Goal: Transaction & Acquisition: Purchase product/service

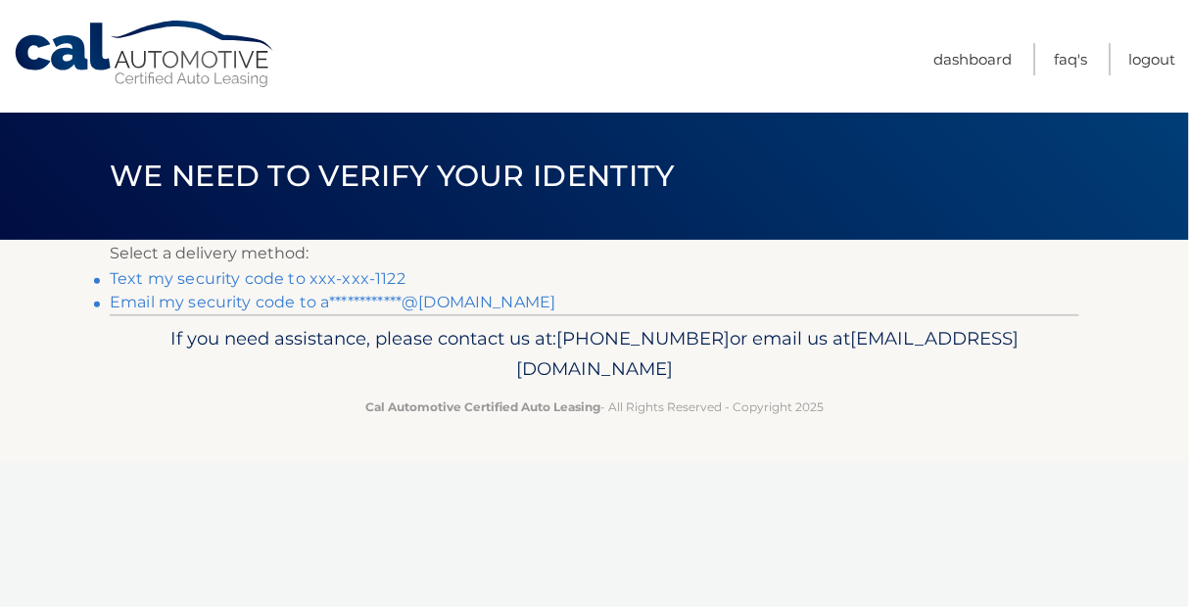
click at [361, 282] on link "Text my security code to xxx-xxx-1122" at bounding box center [258, 278] width 296 height 19
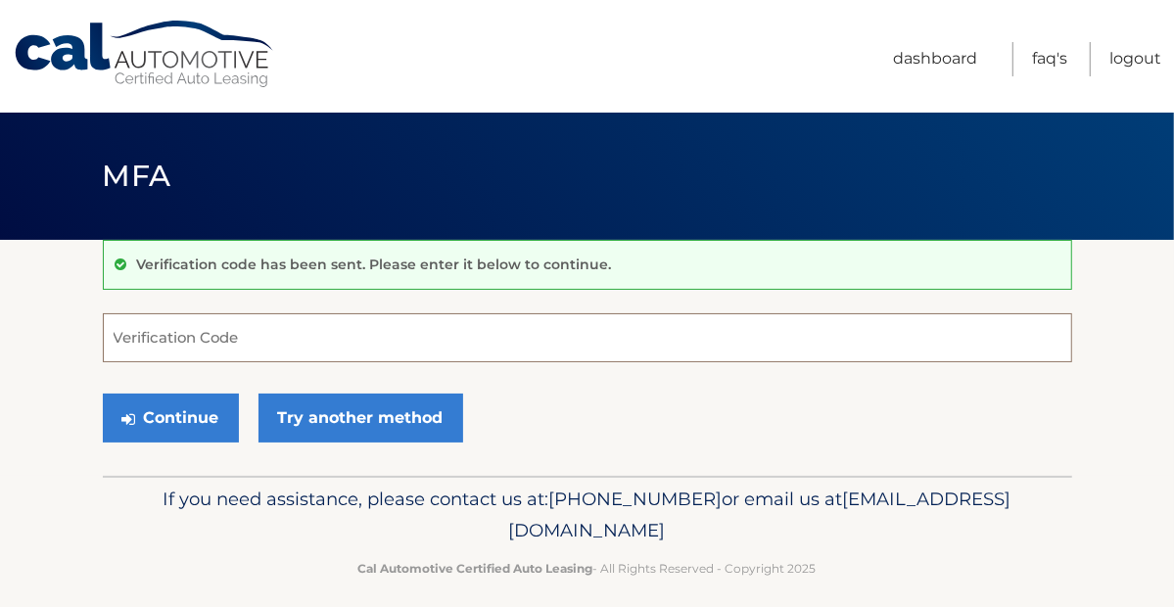
click at [168, 330] on input "Verification Code" at bounding box center [587, 337] width 969 height 49
type input "967299"
click at [103, 394] on button "Continue" at bounding box center [171, 418] width 136 height 49
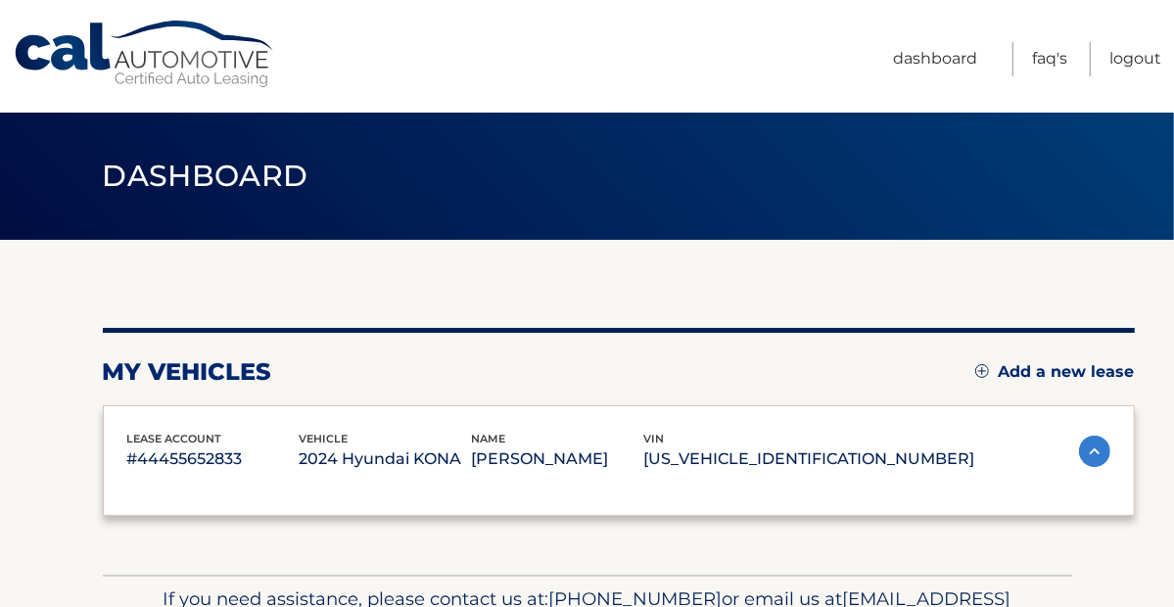
click at [155, 430] on div "lease account #44455652833" at bounding box center [213, 452] width 172 height 44
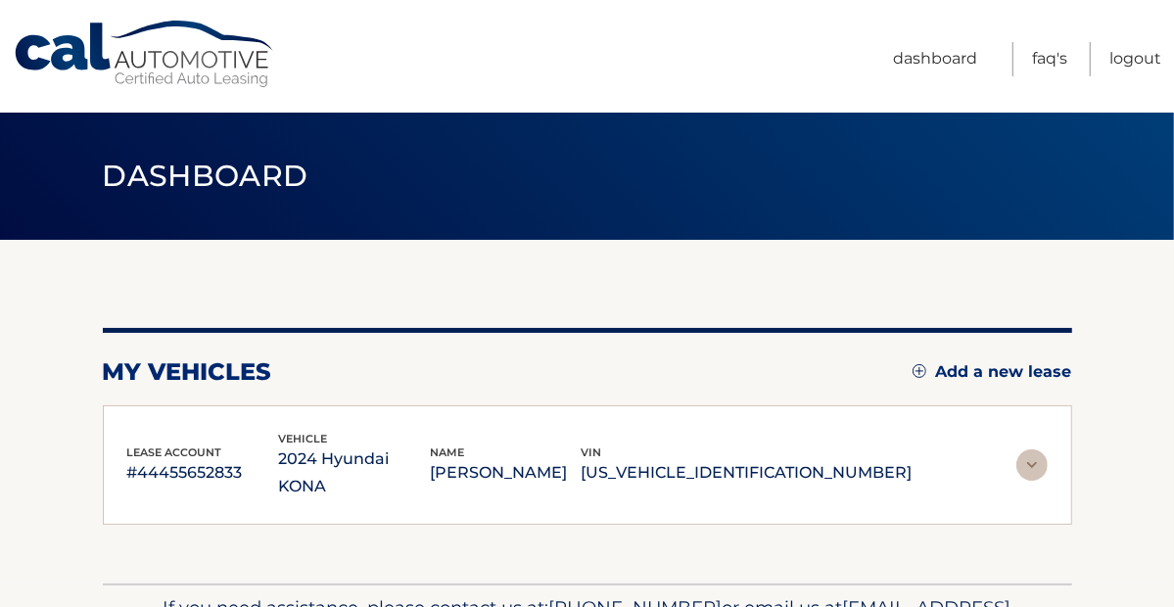
click at [168, 164] on span "Dashboard" at bounding box center [206, 176] width 206 height 36
click at [953, 52] on link "Dashboard" at bounding box center [935, 59] width 84 height 34
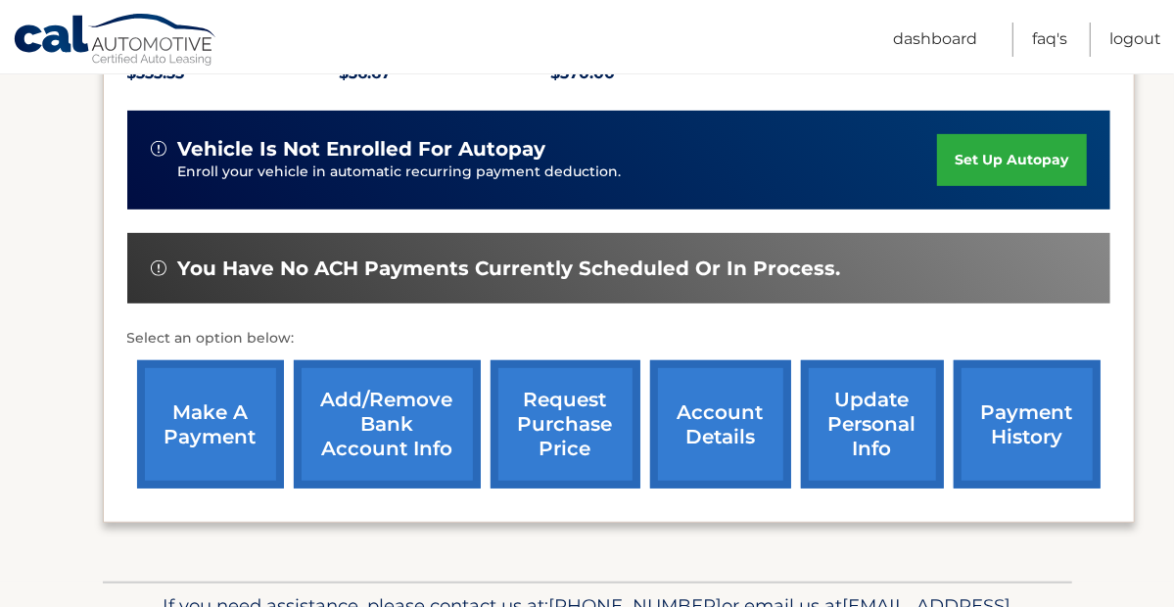
scroll to position [490, 0]
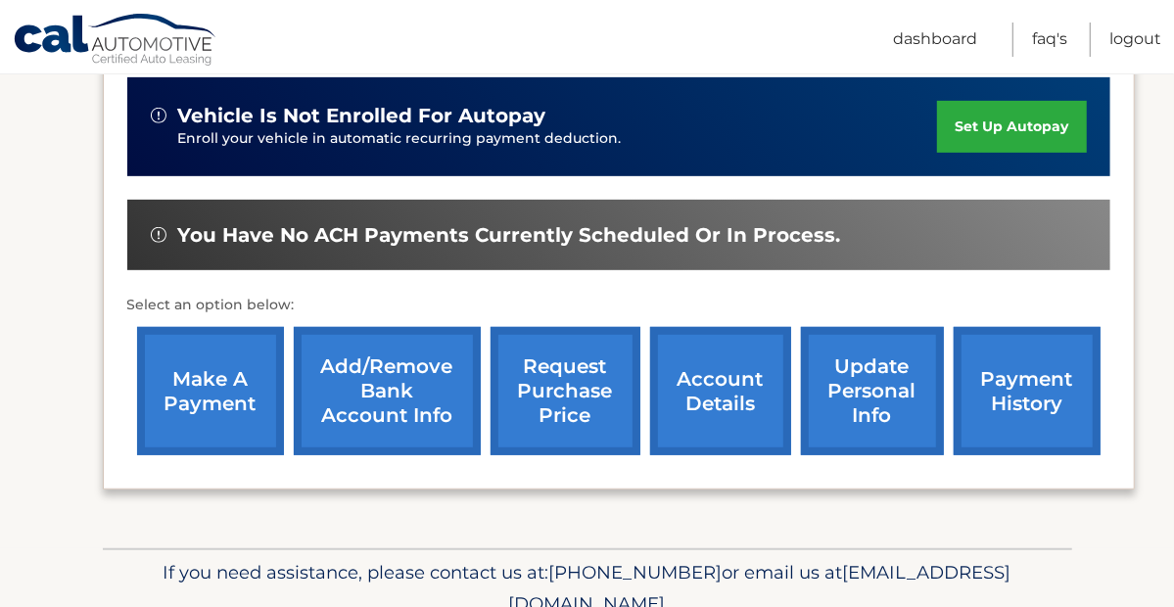
click at [221, 392] on link "make a payment" at bounding box center [210, 391] width 147 height 128
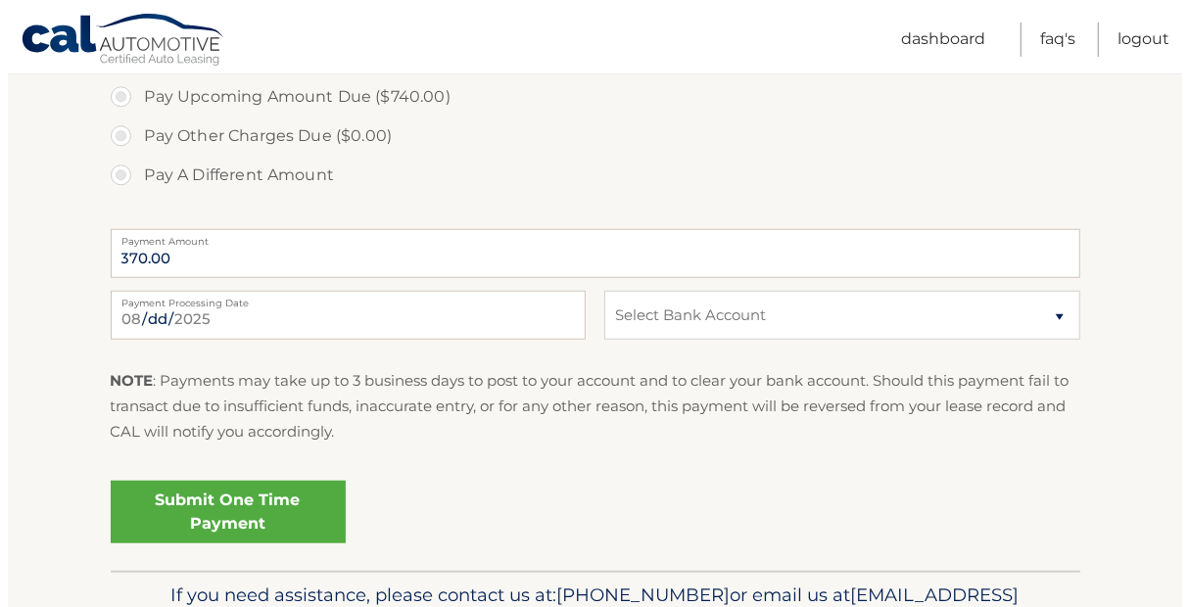
scroll to position [881, 0]
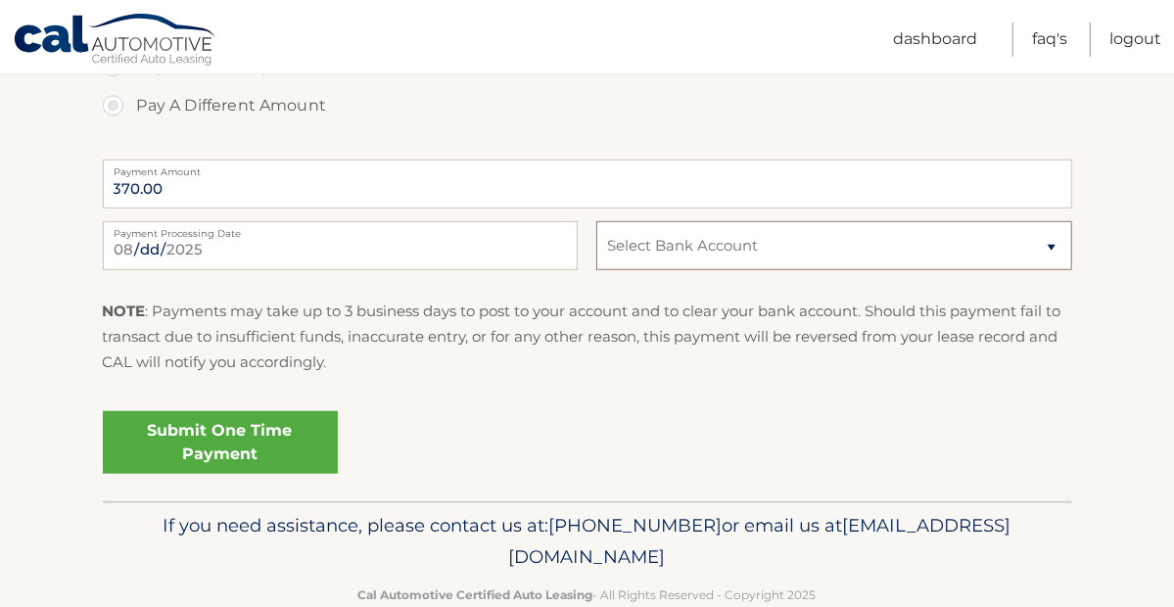
click at [1016, 246] on select "Select Bank Account Checking CITIZENS BANK, NATIONAL ASSOCIATION *****1212 Chec…" at bounding box center [833, 245] width 475 height 49
select select "NTA1M2Y3ODMtNmFlOC00ZWRjLWFkNTUtN2NiMTFlMzZmZjlm"
click at [596, 221] on select "Select Bank Account Checking CITIZENS BANK, NATIONAL ASSOCIATION *****1212 Chec…" at bounding box center [833, 245] width 475 height 49
click at [247, 453] on link "Submit One Time Payment" at bounding box center [220, 442] width 235 height 63
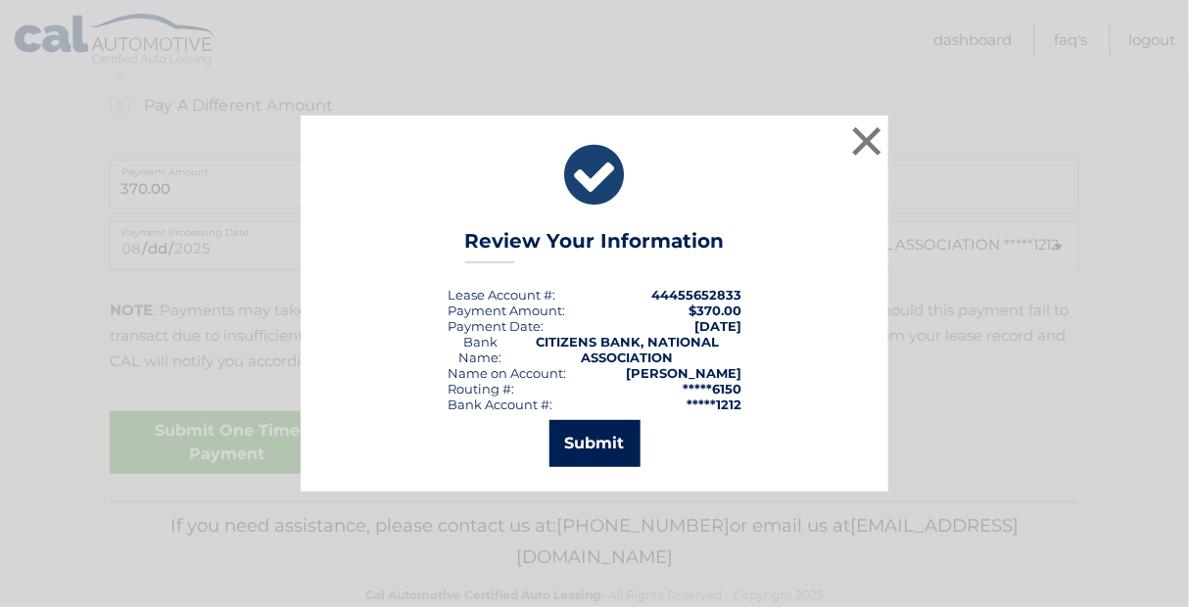
click at [627, 448] on button "Submit" at bounding box center [594, 443] width 91 height 47
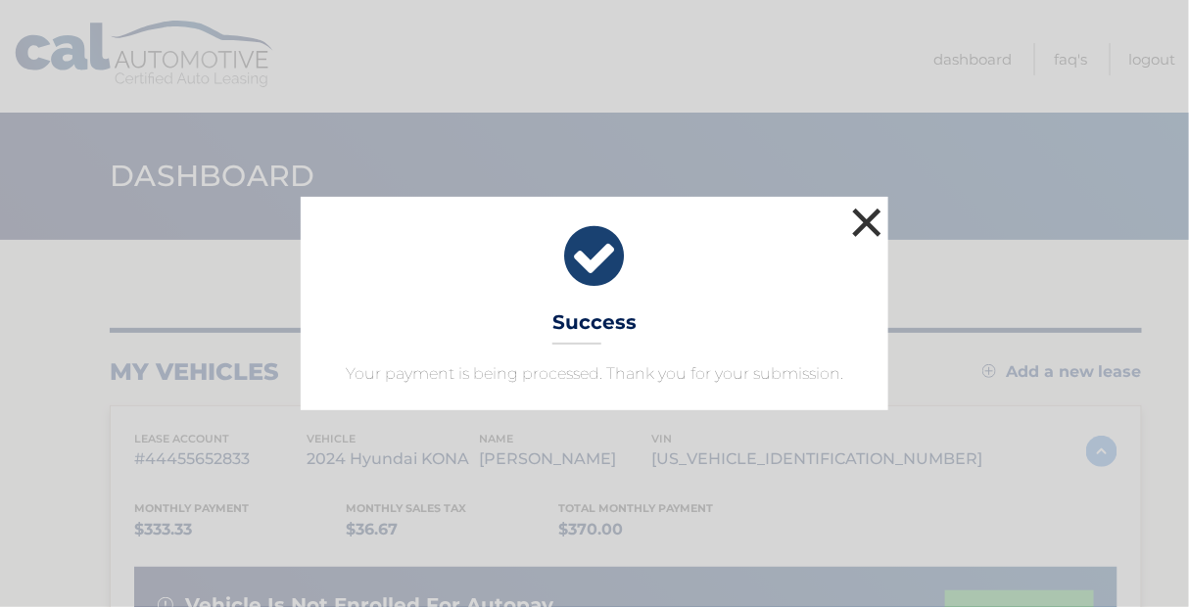
click at [870, 229] on button "×" at bounding box center [866, 222] width 39 height 39
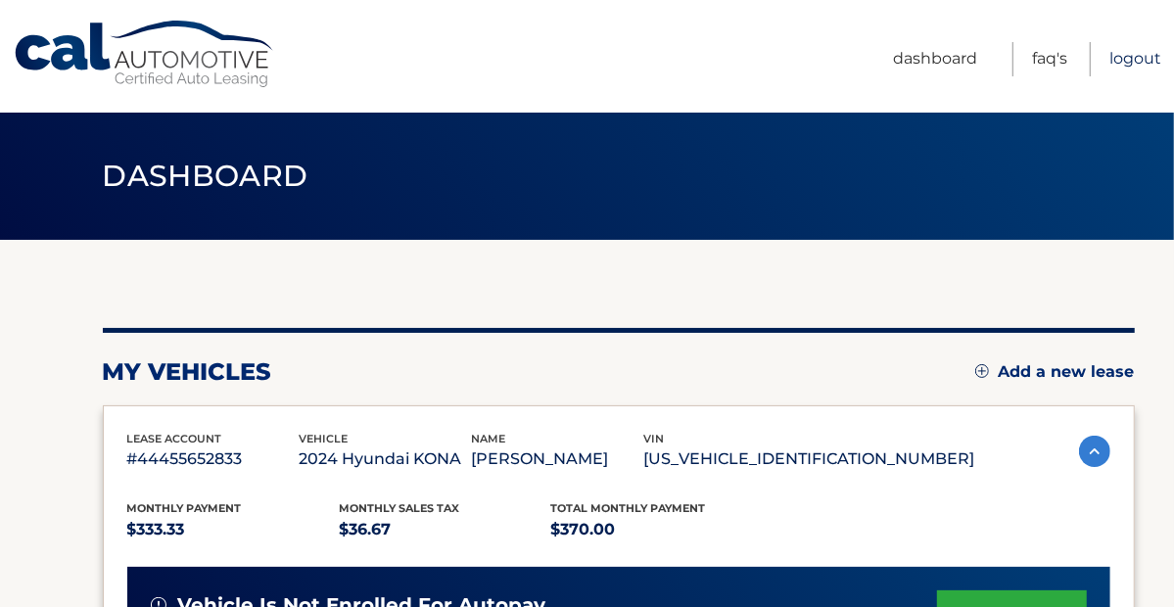
click at [1140, 60] on link "Logout" at bounding box center [1135, 59] width 52 height 34
